Goal: Task Accomplishment & Management: Manage account settings

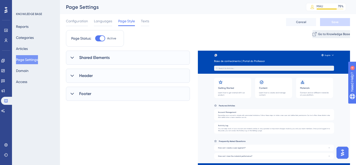
click at [318, 33] on span "Go to Knowledge Base" at bounding box center [334, 34] width 32 height 4
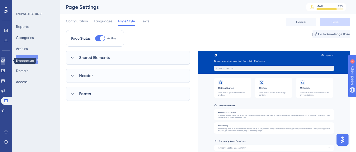
click at [5, 59] on icon at bounding box center [2, 60] width 3 height 3
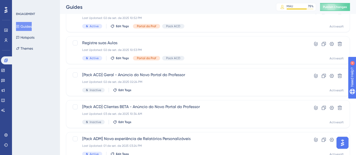
scroll to position [233, 0]
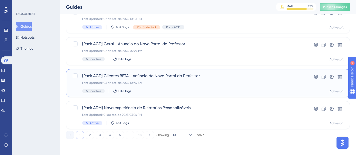
click at [132, 75] on span "[Pack ACD] Clientes BETA - Anúncio do Novo Portal do Professor" at bounding box center [188, 76] width 212 height 6
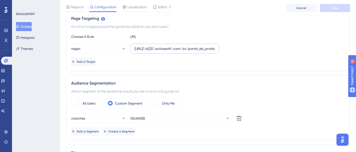
scroll to position [119, 0]
click at [174, 50] on input "[URL](\d{2})\.activesoft\.com\.br/portal_eb_professor/" at bounding box center [175, 49] width 81 height 6
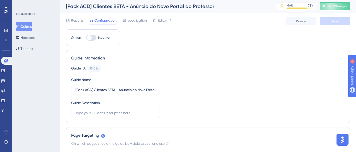
scroll to position [1, 0]
click at [30, 49] on button "Themes" at bounding box center [24, 48] width 17 height 9
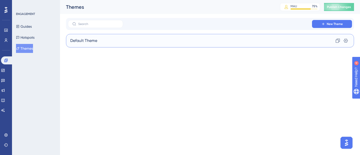
click at [110, 43] on div "Default Theme Clone Settings" at bounding box center [210, 41] width 288 height 14
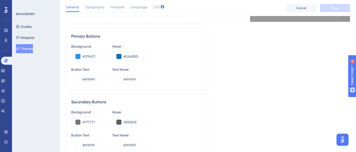
scroll to position [239, 0]
click at [90, 56] on input "#2196F3" at bounding box center [93, 56] width 20 height 6
paste input "0055D4"
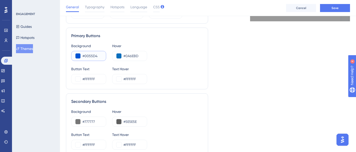
type input "#0055D4"
click at [160, 60] on div "Background #0055D4 Hover #0A6EBD" at bounding box center [137, 52] width 132 height 18
click at [133, 55] on input "#0A6EBD" at bounding box center [134, 56] width 20 height 6
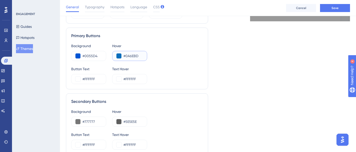
paste input "048B4"
type input "#0048B4"
click at [172, 64] on div "Background #0055D4 Hover #0048B4 Button Text #FFFFFF Text Hover #FFFFFF" at bounding box center [137, 63] width 132 height 41
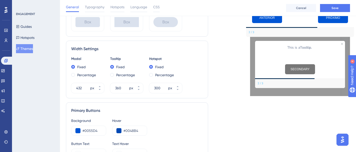
scroll to position [165, 0]
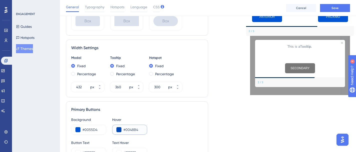
click at [134, 128] on input "#0048B4" at bounding box center [134, 129] width 20 height 6
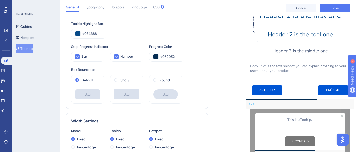
scroll to position [83, 0]
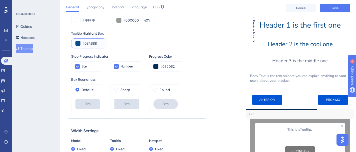
click at [94, 43] on input "#084B88" at bounding box center [93, 43] width 20 height 6
paste input "048B4"
type input "#0048B4"
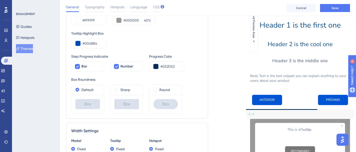
click at [130, 44] on div "Tooltip Highlight Box #0048B4" at bounding box center [137, 39] width 132 height 18
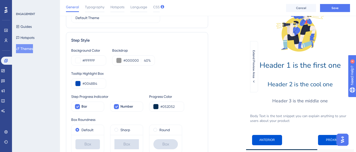
scroll to position [69, 0]
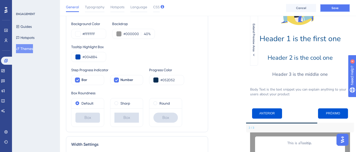
click at [330, 7] on button "Save" at bounding box center [335, 8] width 30 height 8
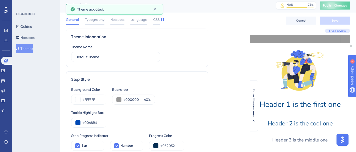
scroll to position [0, 0]
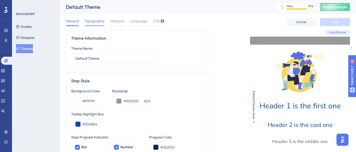
click at [92, 22] on span "Typography" at bounding box center [95, 21] width 20 height 6
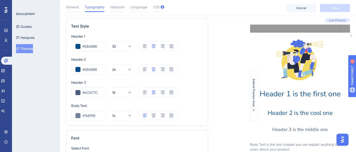
scroll to position [14, 0]
click at [92, 46] on input "#084B88" at bounding box center [93, 46] width 20 height 6
paste input "048B4"
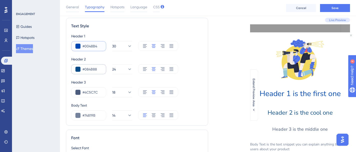
type input "#0048B4"
click at [89, 67] on input "#084B88" at bounding box center [93, 69] width 20 height 6
paste input "048B4"
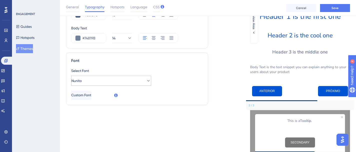
type input "#0048B4"
click at [113, 84] on button "Nunito" at bounding box center [111, 81] width 80 height 10
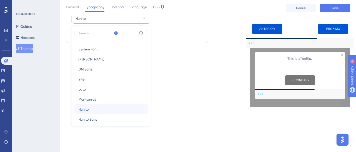
click at [92, 108] on button "[PERSON_NAME]" at bounding box center [112, 109] width 74 height 10
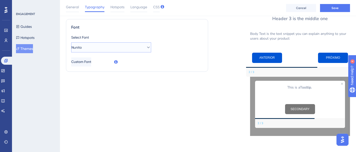
click at [107, 49] on button "Nunito" at bounding box center [111, 47] width 80 height 10
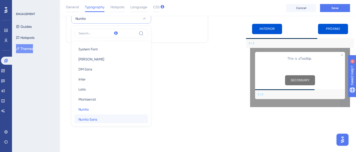
click at [94, 116] on span "Nunito Sans" at bounding box center [88, 119] width 19 height 6
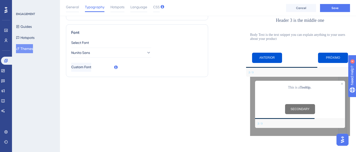
scroll to position [119, 0]
click at [90, 51] on span "Nunito Sans" at bounding box center [81, 53] width 19 height 6
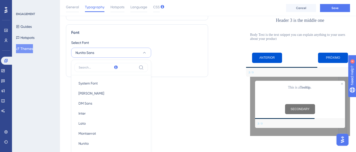
scroll to position [152, 0]
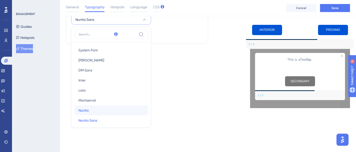
click at [87, 110] on span "Nunito" at bounding box center [84, 110] width 10 height 6
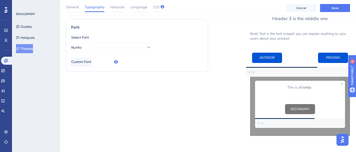
click at [107, 102] on div "Text Style Header 1 #0048B4 30 Header 2 #0048B4 24 Header 3 #4C5C7C 18 Body Tex…" at bounding box center [137, 21] width 142 height 228
click at [92, 64] on button "Custom Font" at bounding box center [81, 61] width 21 height 9
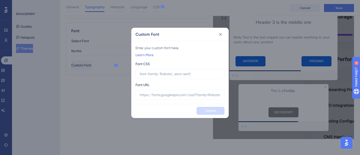
click at [90, 90] on div "Custom Font Enter your custom font here. Learn More Font CSS Font URL Confirm" at bounding box center [180, 77] width 360 height 155
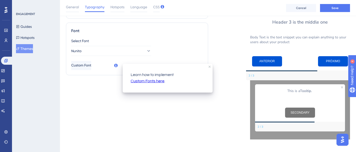
click at [96, 87] on div "Text Style Header 1 #0048B4 30 Header 2 #0048B4 24 Header 3 #4C5C7C 18 Body Tex…" at bounding box center [137, 25] width 142 height 228
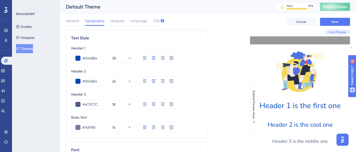
scroll to position [0, 0]
click at [336, 24] on span "Save" at bounding box center [335, 22] width 7 height 4
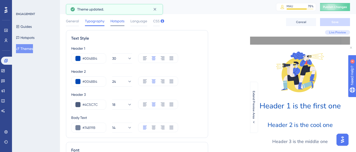
click at [121, 21] on span "Hotspots" at bounding box center [118, 21] width 14 height 6
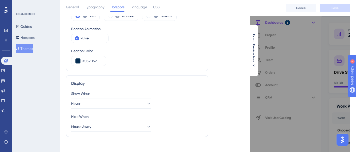
scroll to position [55, 0]
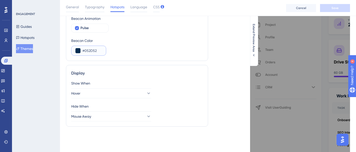
click at [95, 50] on input "#052D52" at bounding box center [93, 51] width 20 height 6
paste input "048B4"
type input "#0048B4"
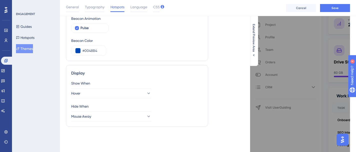
click at [127, 39] on div "Beacon Color" at bounding box center [137, 41] width 132 height 6
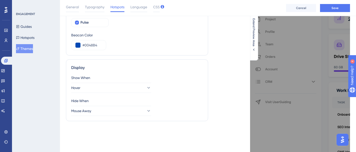
scroll to position [0, 0]
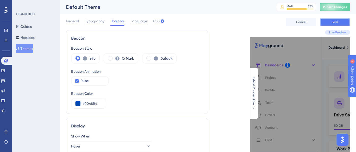
click at [333, 22] on span "Save" at bounding box center [335, 22] width 7 height 4
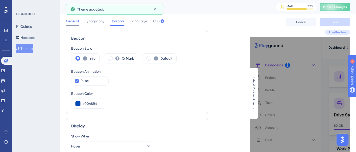
click at [77, 23] on span "General" at bounding box center [72, 21] width 13 height 6
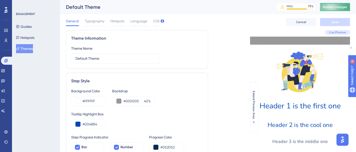
click at [335, 7] on button "Publish Changes" at bounding box center [335, 7] width 30 height 8
